Goal: Entertainment & Leisure: Consume media (video, audio)

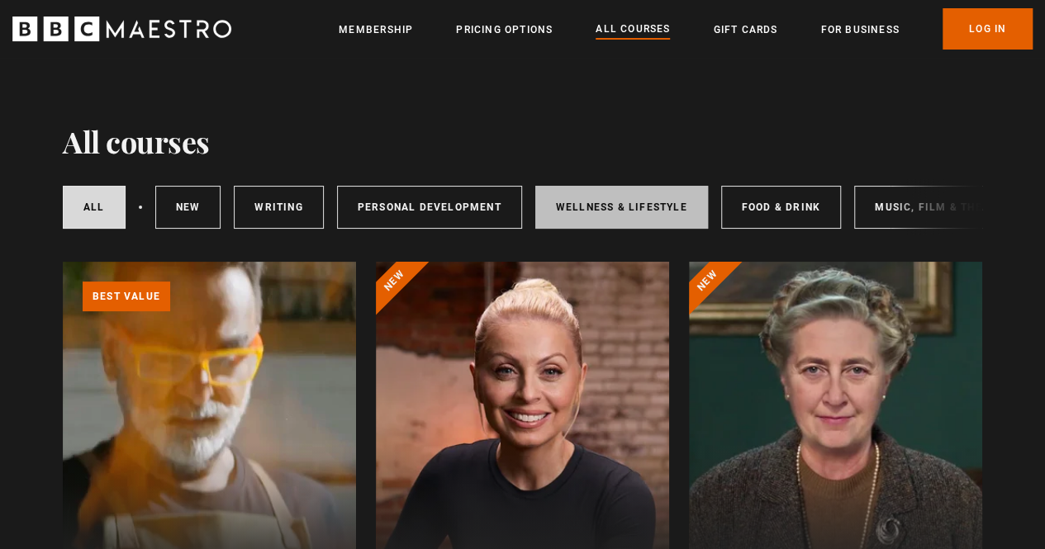
click at [591, 204] on link "Wellness & Lifestyle" at bounding box center [621, 207] width 173 height 43
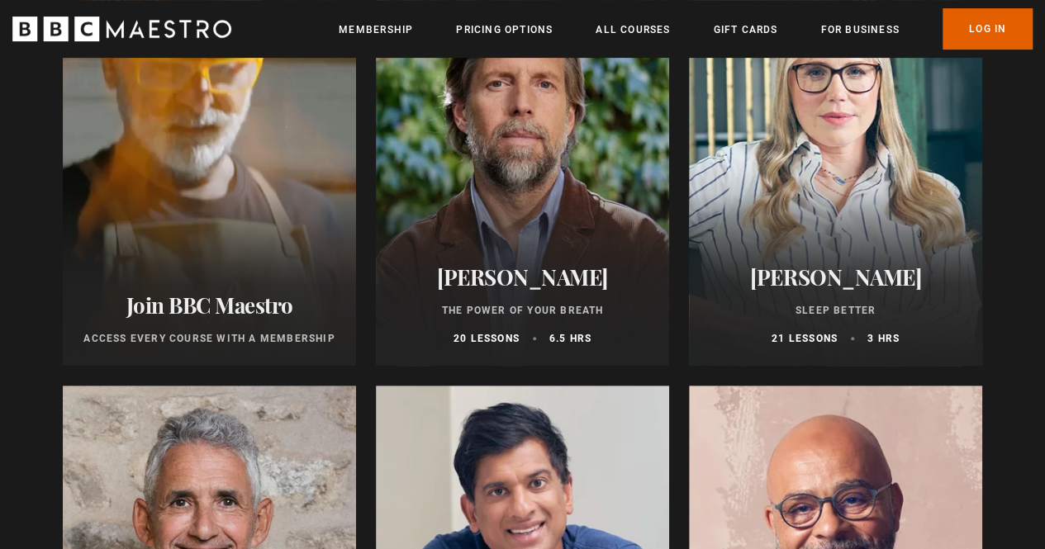
scroll to position [344, 0]
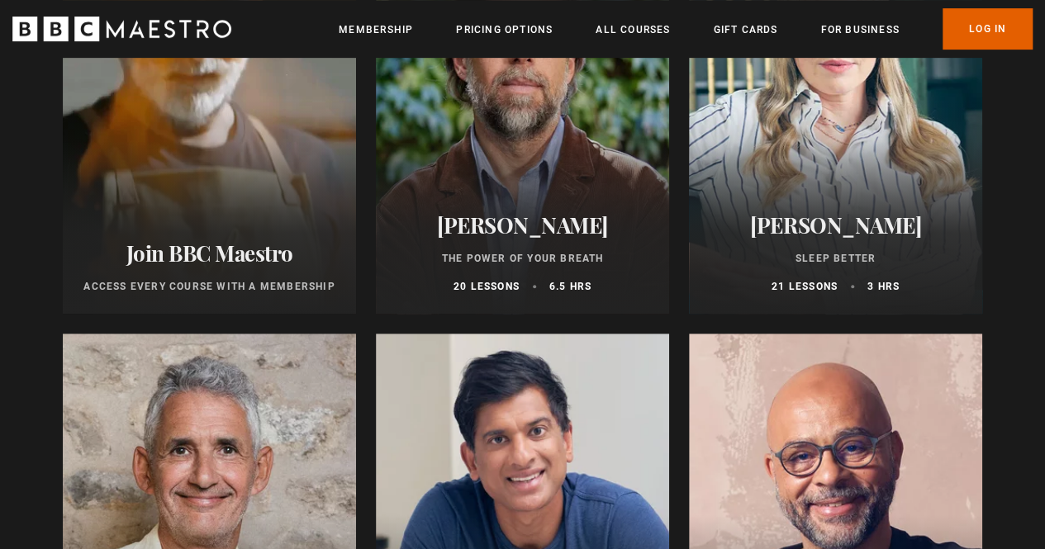
click at [522, 113] on div at bounding box center [522, 115] width 293 height 397
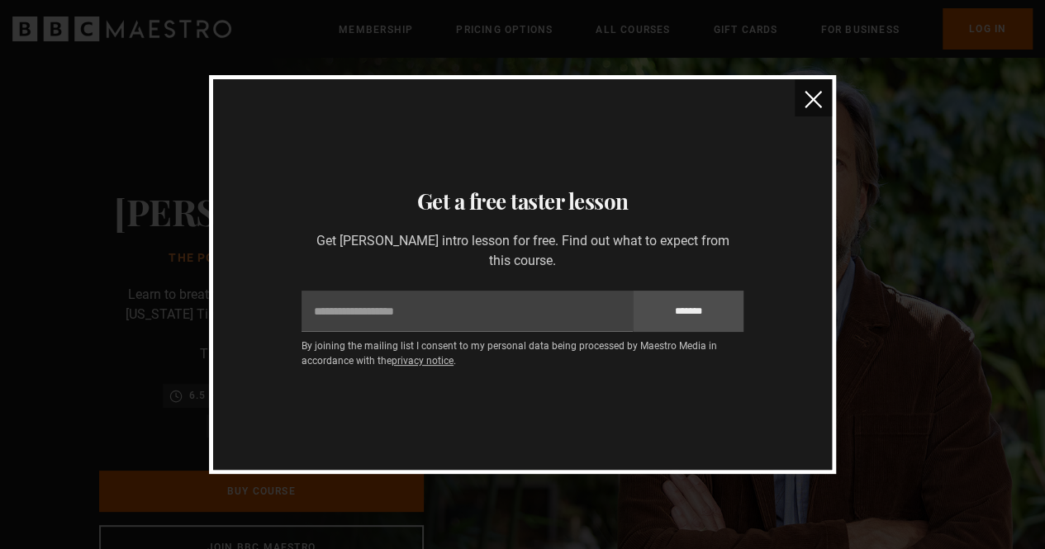
click at [815, 102] on img "close" at bounding box center [813, 99] width 17 height 17
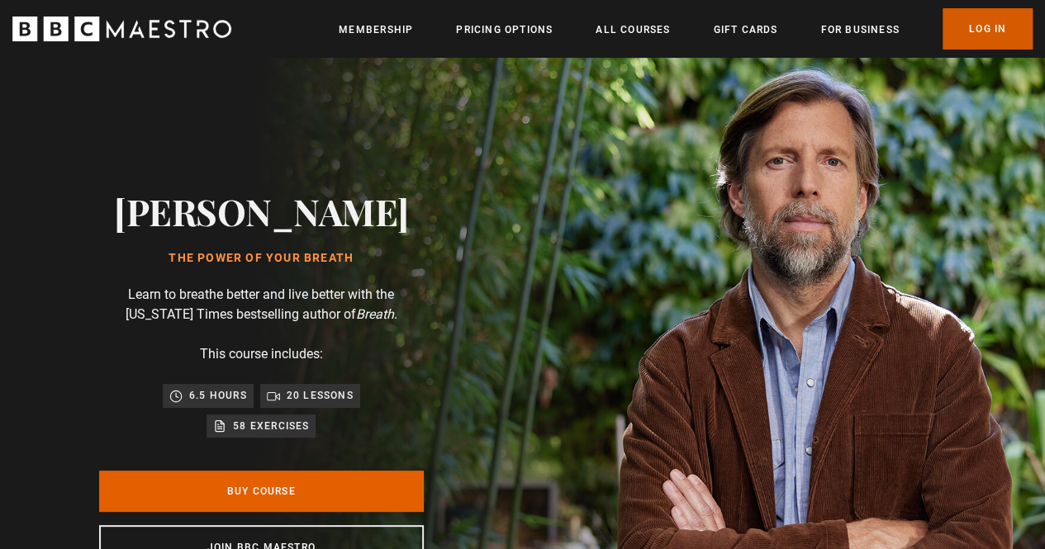
click at [992, 26] on link "Log In" at bounding box center [988, 28] width 90 height 41
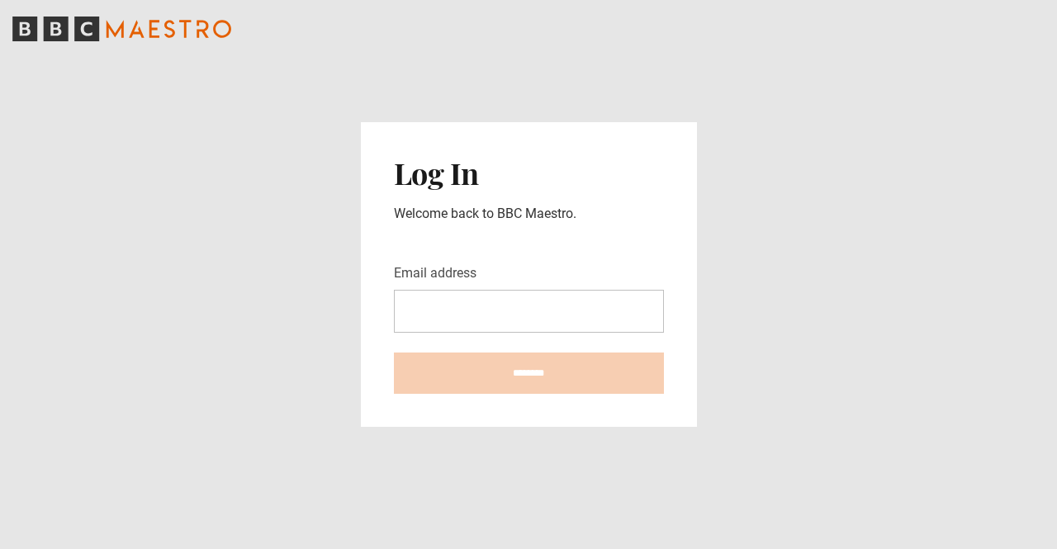
type input "**********"
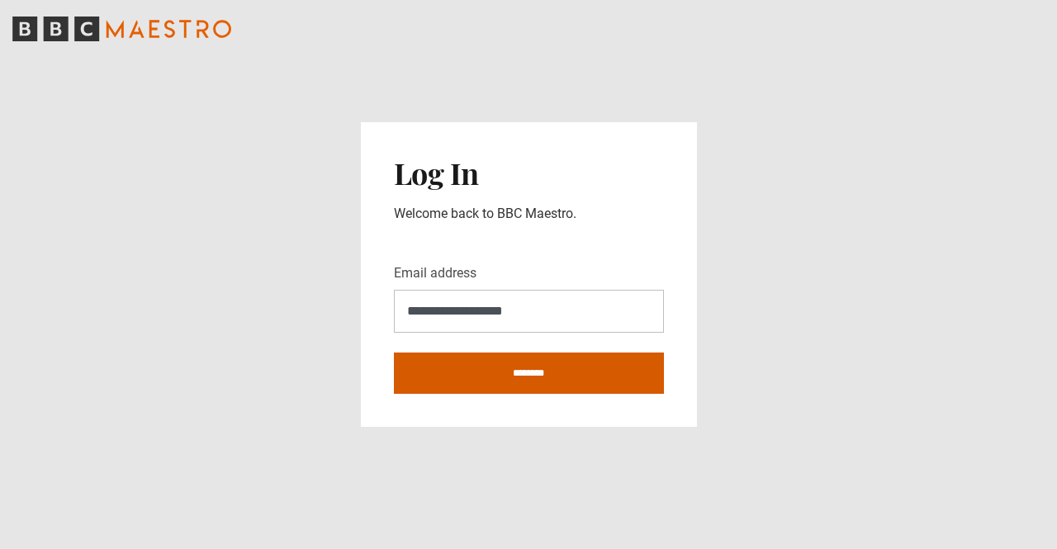
click at [522, 378] on input "********" at bounding box center [529, 373] width 270 height 41
type input "**********"
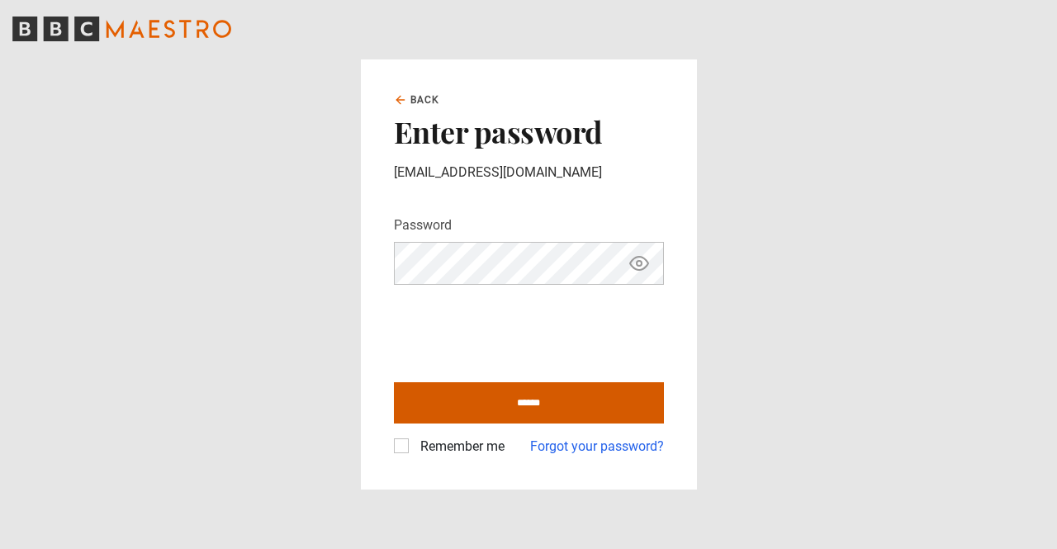
click at [544, 397] on input "******" at bounding box center [529, 402] width 270 height 41
type input "**********"
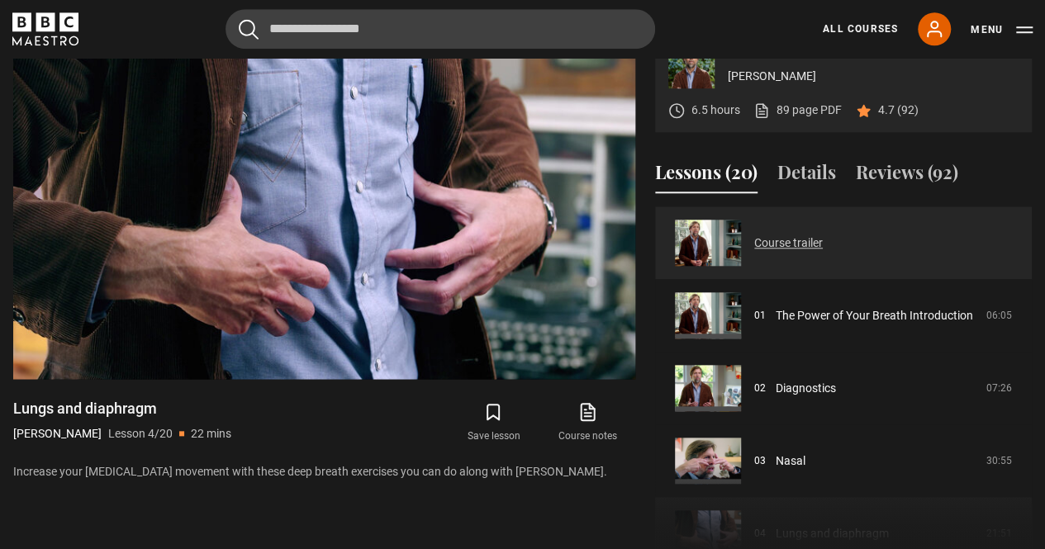
click at [784, 240] on link "Course trailer" at bounding box center [788, 243] width 69 height 17
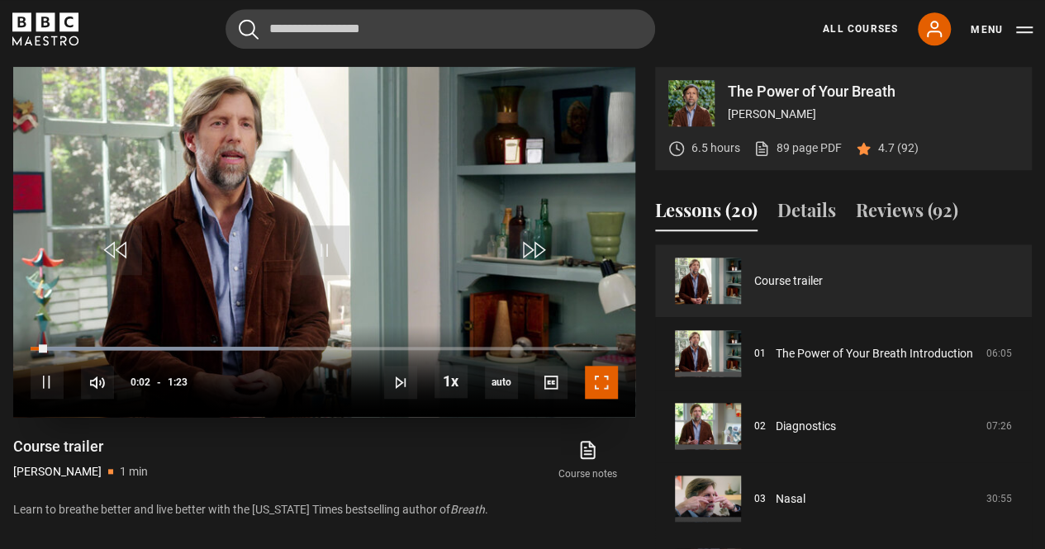
click at [600, 382] on span "Video Player" at bounding box center [601, 382] width 33 height 33
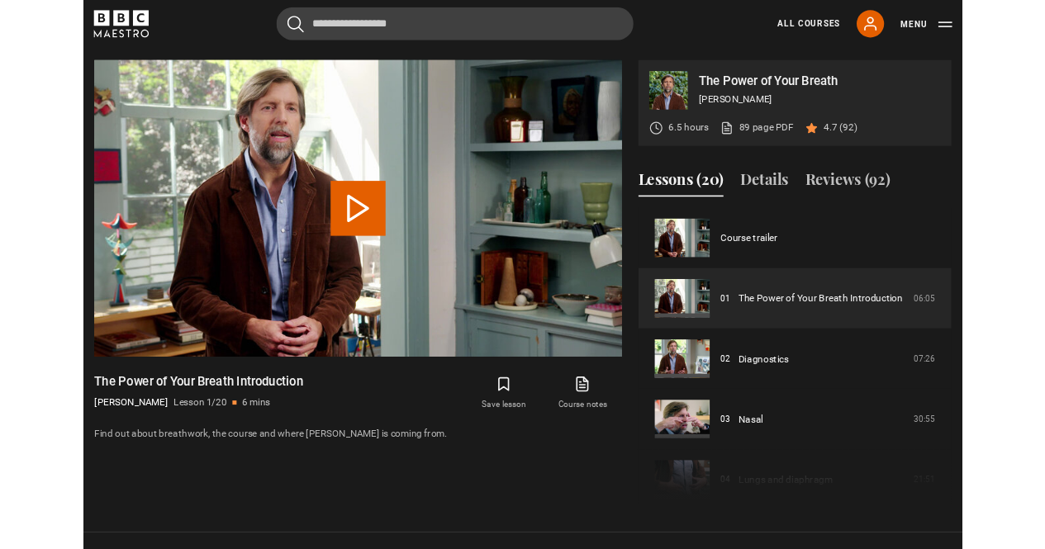
scroll to position [669, 0]
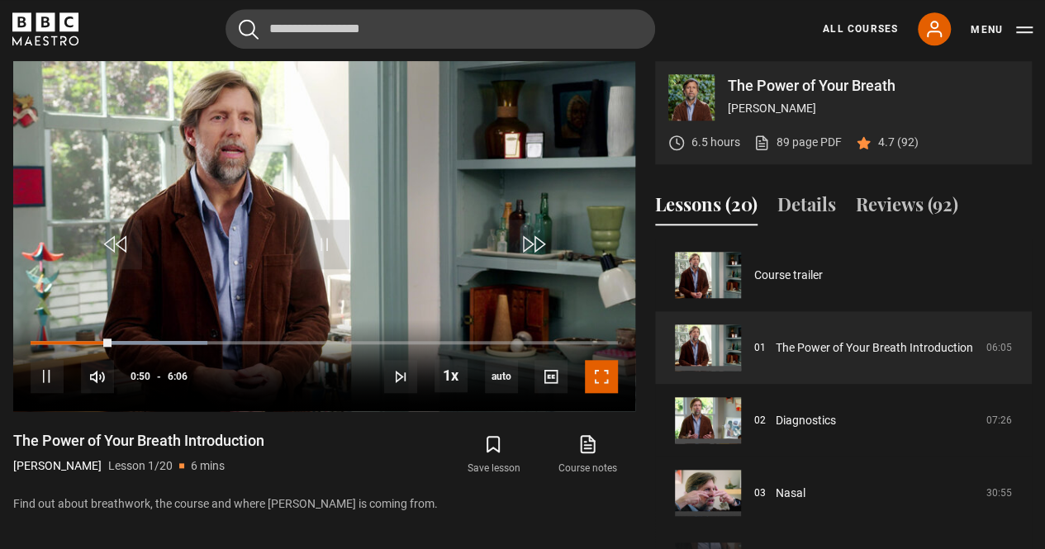
click at [600, 382] on span "Video Player" at bounding box center [601, 376] width 33 height 33
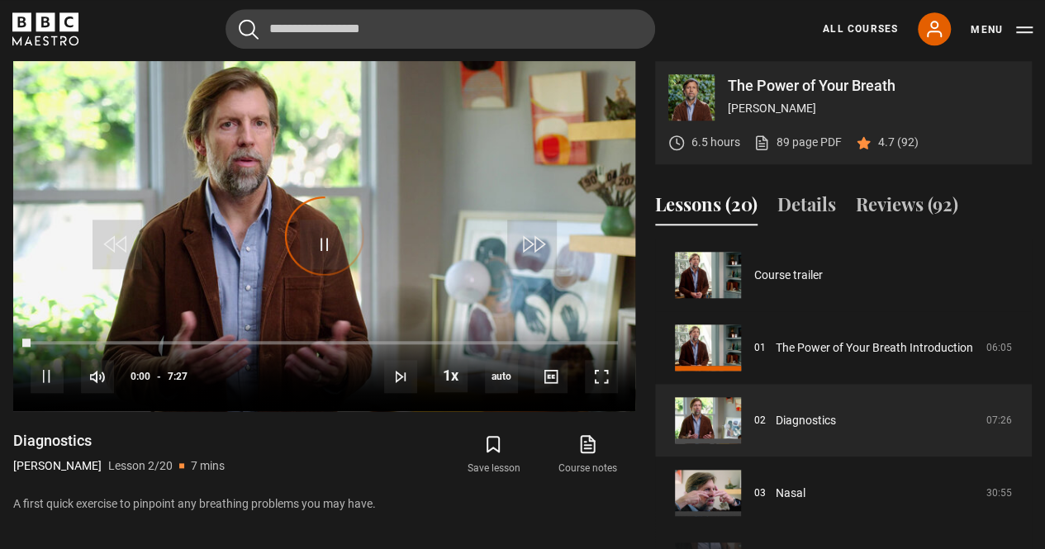
scroll to position [73, 0]
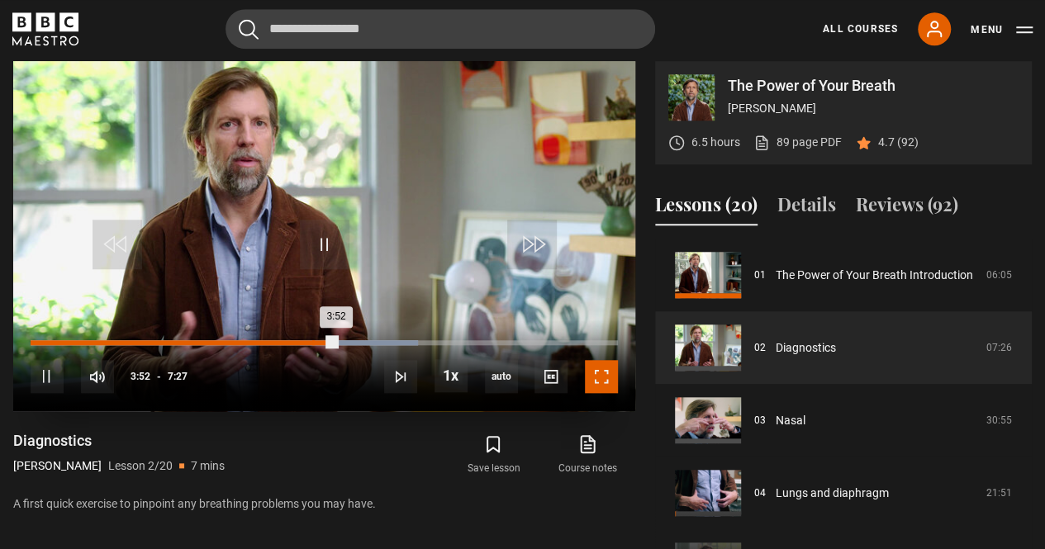
drag, startPoint x: 600, startPoint y: 454, endPoint x: 312, endPoint y: 342, distance: 308.7
click at [312, 342] on div "10s Skip Back 10 seconds Pause 10s Skip Forward 10 seconds Loaded : 66.00% 3:34…" at bounding box center [324, 366] width 622 height 92
click at [312, 342] on div "Loaded : 66.00% 3:34 3:52" at bounding box center [324, 342] width 587 height 5
click at [299, 340] on div "Loaded : 66.00% 3:24 3:37" at bounding box center [324, 342] width 587 height 5
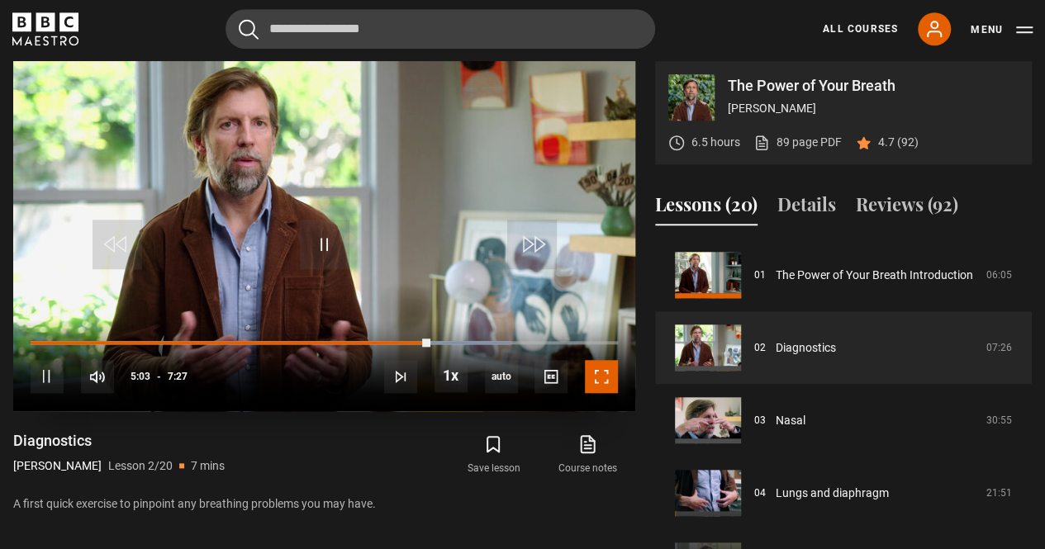
click at [608, 376] on span "Video Player" at bounding box center [601, 376] width 33 height 33
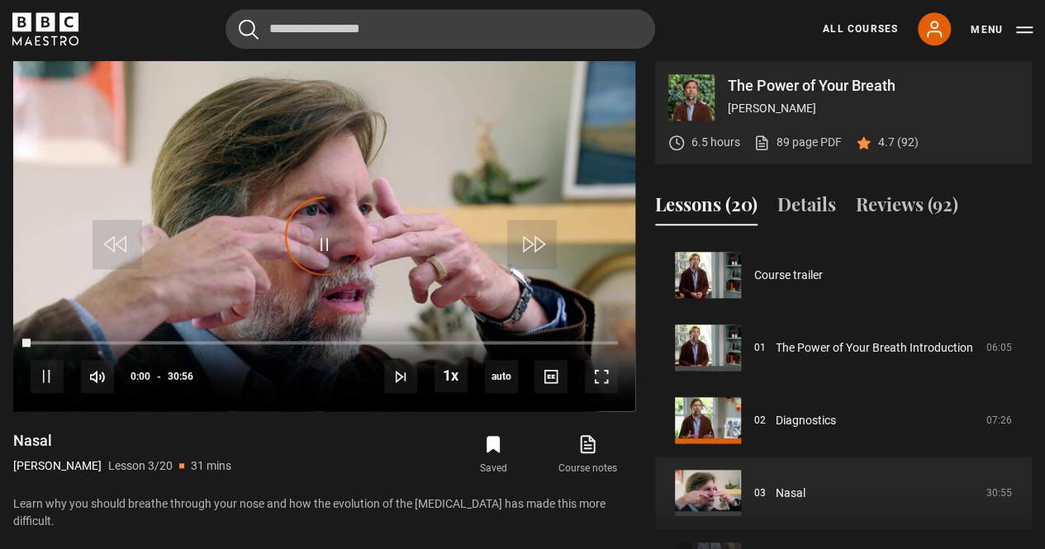
scroll to position [145, 0]
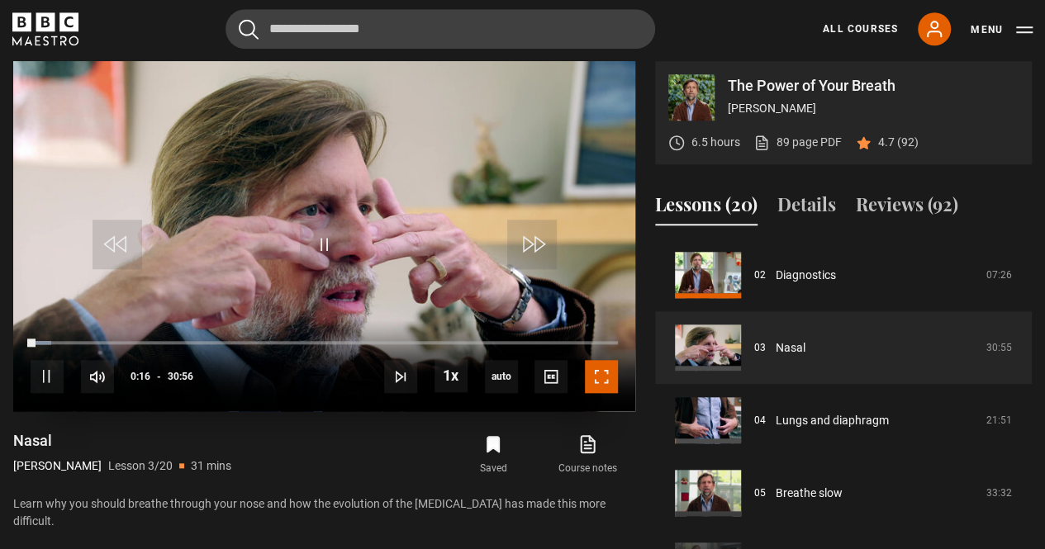
drag, startPoint x: 608, startPoint y: 448, endPoint x: 608, endPoint y: 376, distance: 71.9
click at [608, 376] on span "Video Player" at bounding box center [601, 376] width 33 height 33
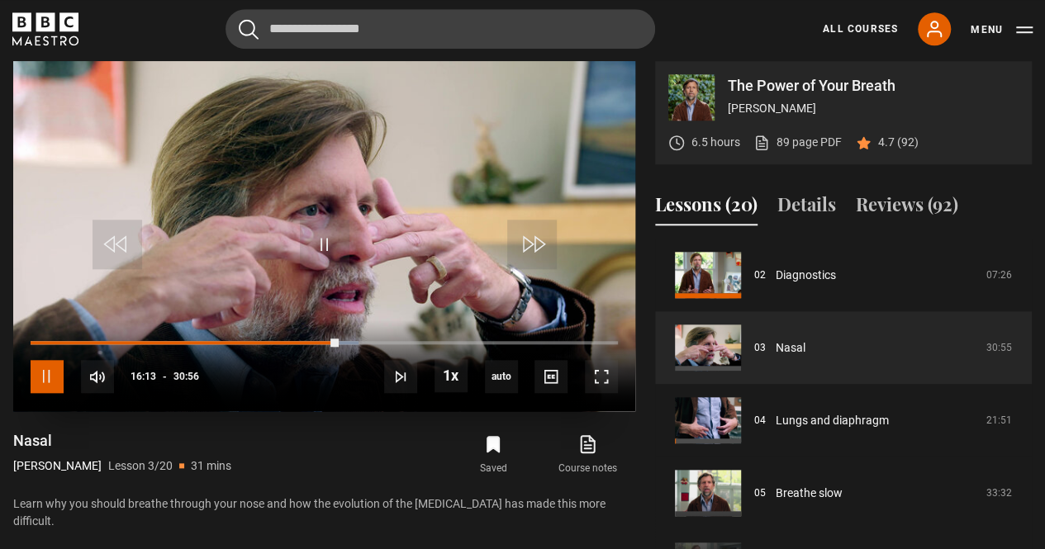
click at [56, 378] on span "Video Player" at bounding box center [47, 376] width 33 height 33
click at [319, 246] on span "Video Player" at bounding box center [325, 245] width 50 height 50
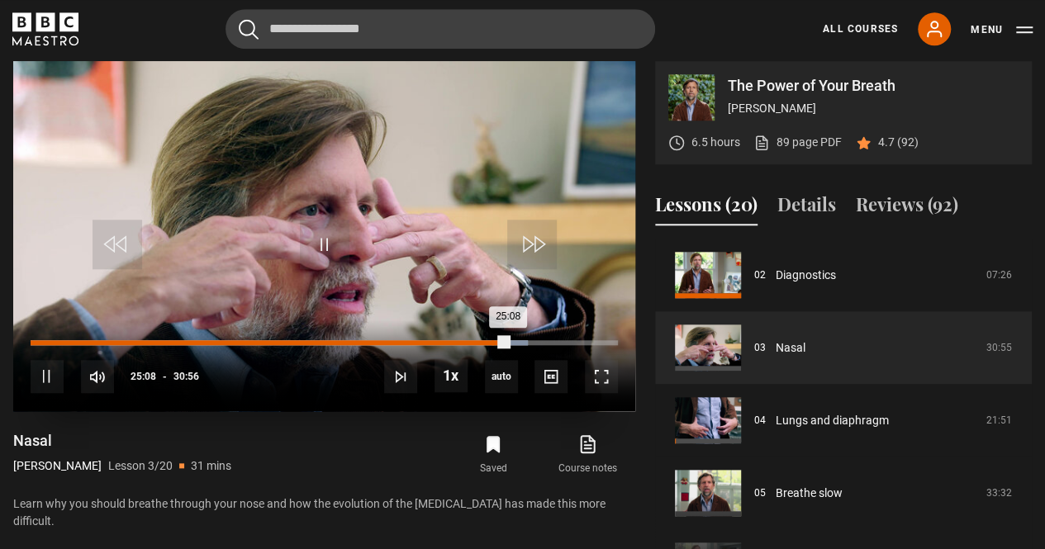
click at [491, 343] on div "Loaded : 84.59% 24:16 25:08" at bounding box center [324, 342] width 587 height 5
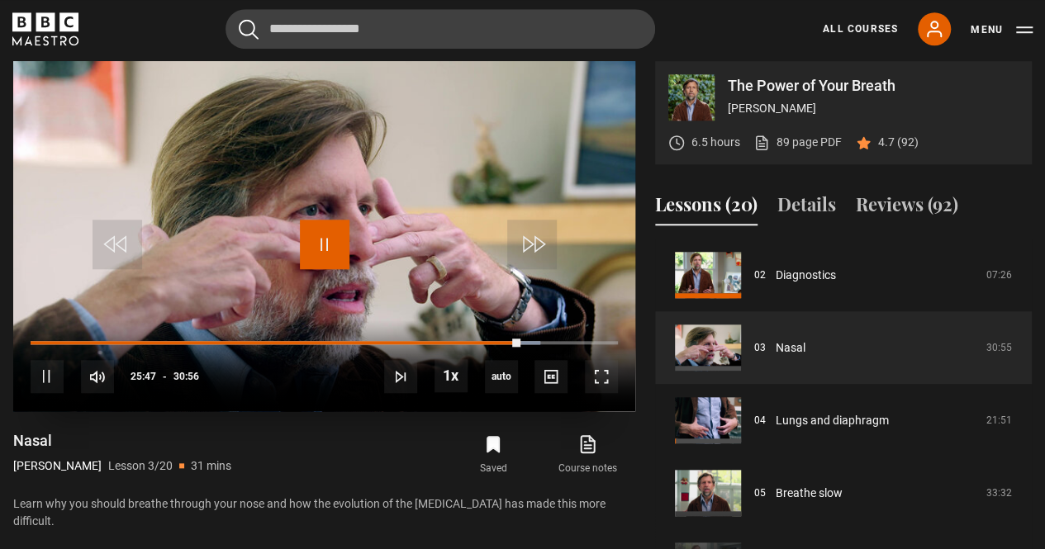
click at [319, 244] on span "Video Player" at bounding box center [325, 245] width 50 height 50
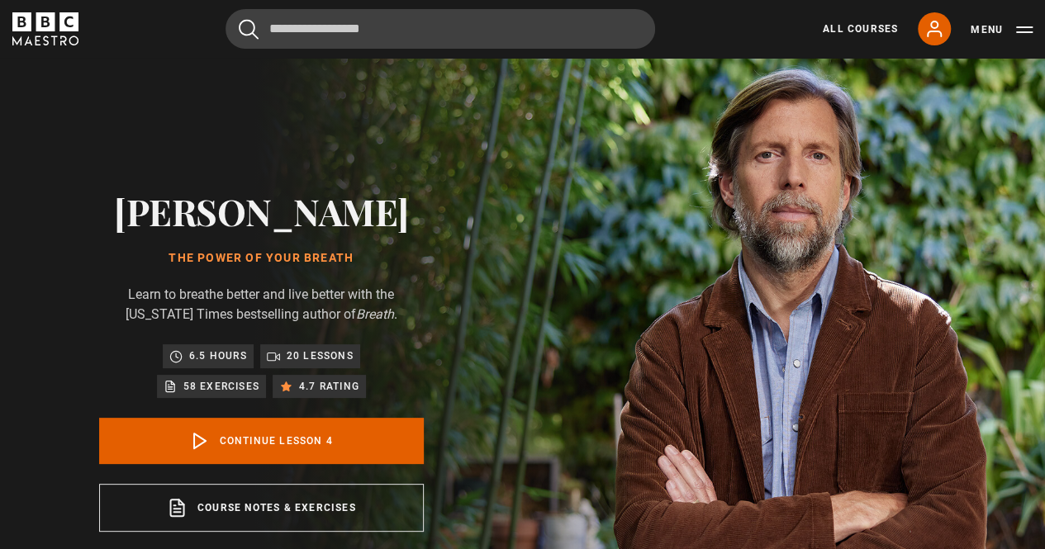
click at [716, 325] on img at bounding box center [580, 361] width 1045 height 606
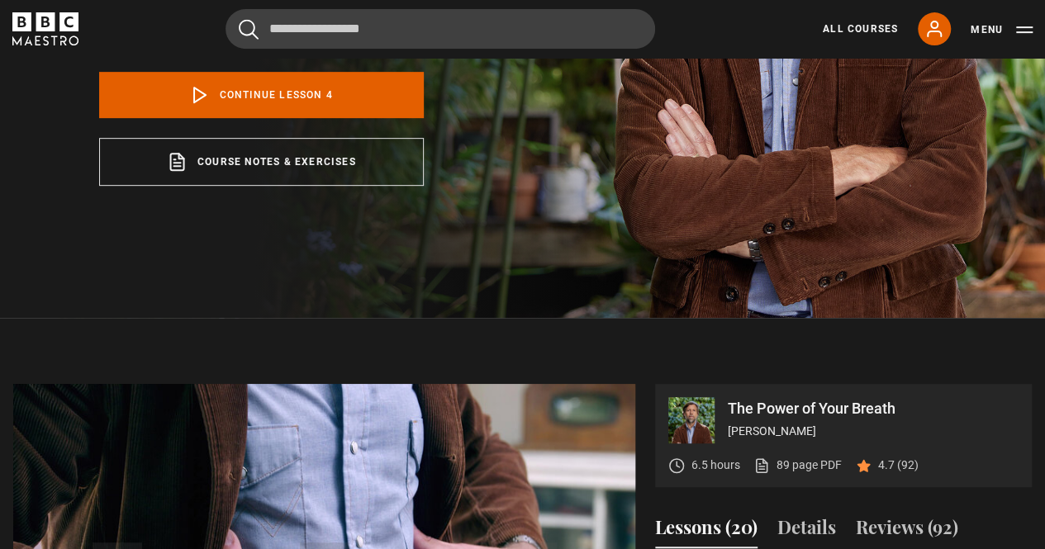
scroll to position [349, 0]
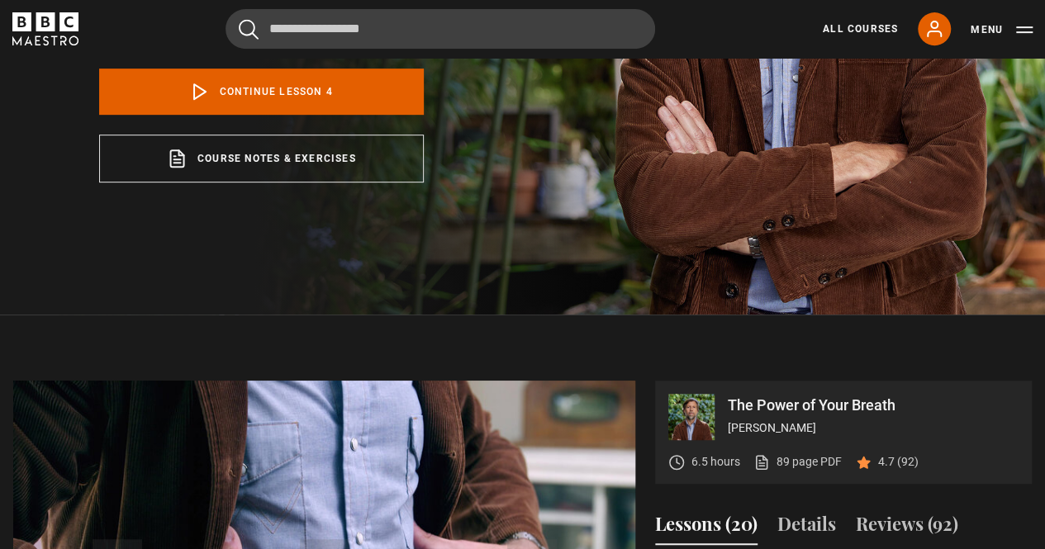
click at [279, 449] on video "Video Player" at bounding box center [324, 556] width 622 height 350
